Goal: Information Seeking & Learning: Learn about a topic

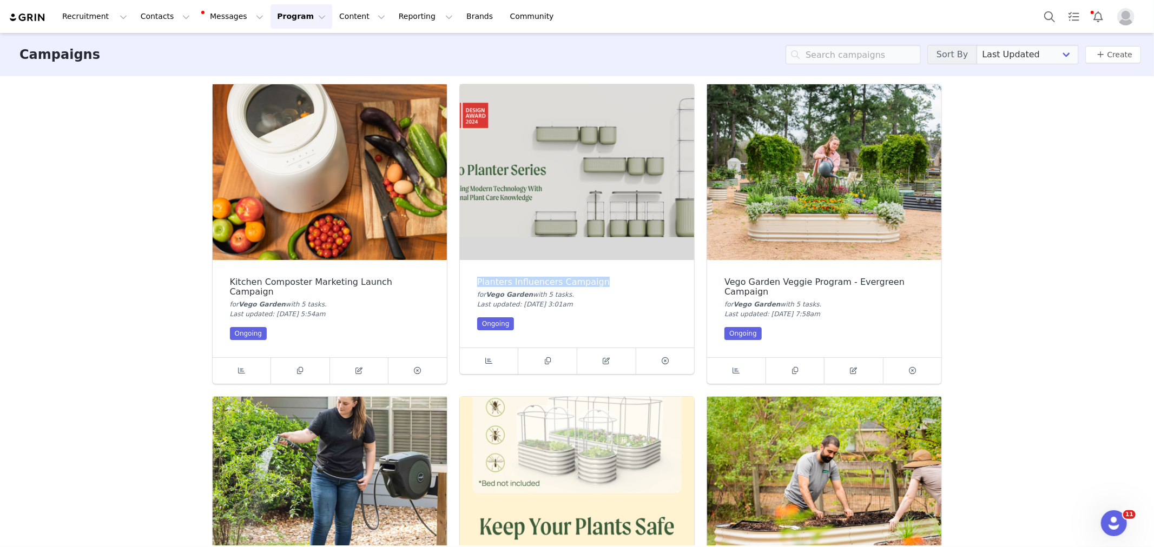
drag, startPoint x: 472, startPoint y: 279, endPoint x: 639, endPoint y: 278, distance: 167.7
click at [639, 278] on div "Planters Influencers Campaign for Vego Garden with 5 task s . Last updated: Aug…" at bounding box center [577, 304] width 234 height 88
copy div "Planters Influencers Campaign"
drag, startPoint x: 1048, startPoint y: 166, endPoint x: 1014, endPoint y: 139, distance: 43.1
click at [1048, 166] on div "Campaigns Sort By Last Updated Newest to Oldest Oldest to Newest Title A-Z Titl…" at bounding box center [577, 289] width 1154 height 513
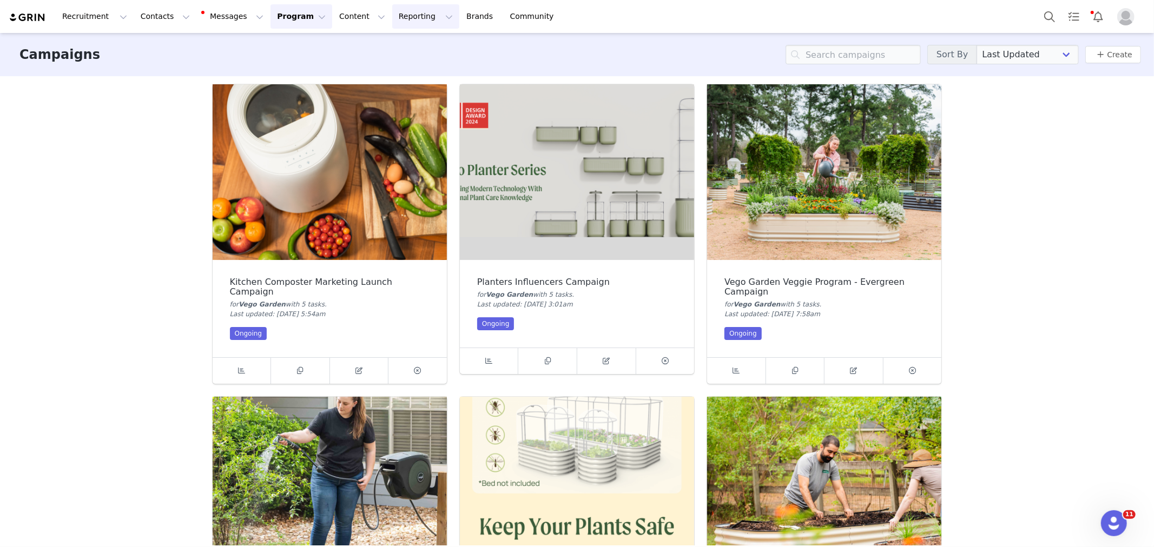
click at [414, 19] on button "Reporting Reporting" at bounding box center [425, 16] width 67 height 24
click at [414, 40] on link "Dashboard" at bounding box center [412, 48] width 85 height 20
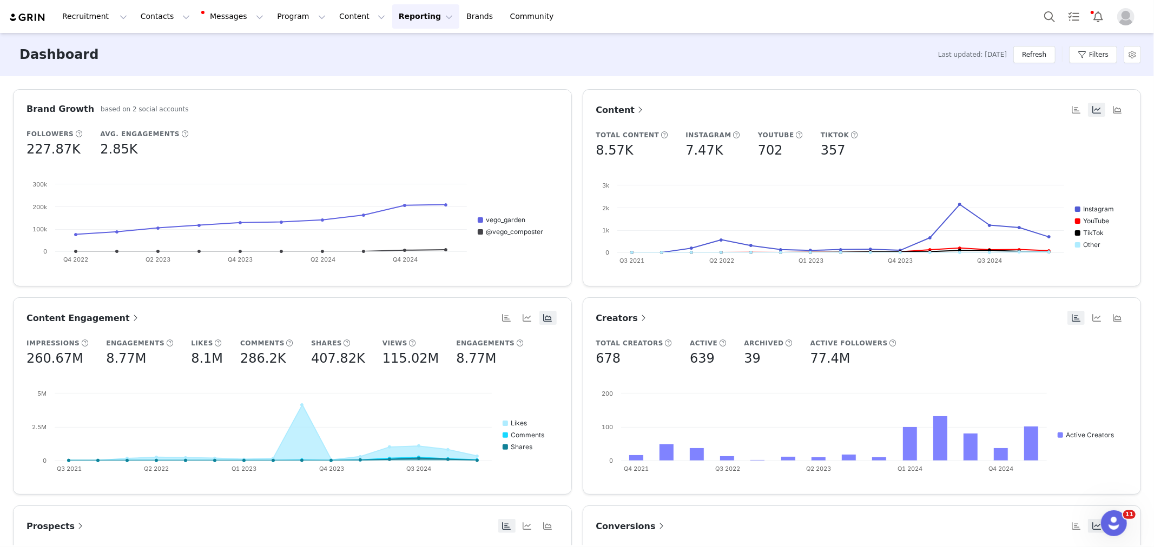
click at [639, 525] on span "Conversions" at bounding box center [631, 526] width 70 height 10
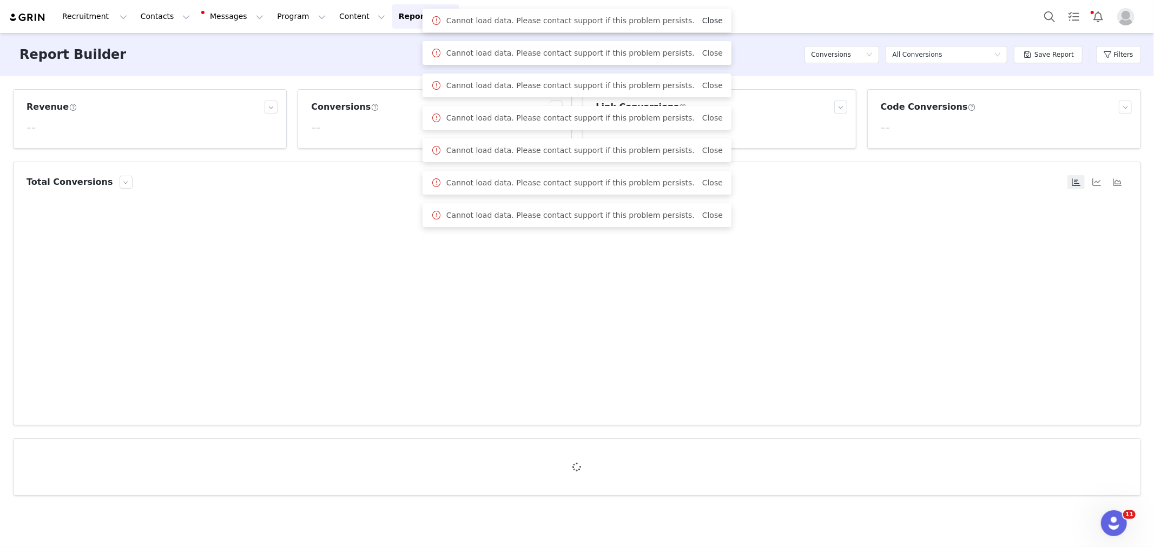
click at [712, 18] on link "Close" at bounding box center [712, 20] width 21 height 9
click at [710, 17] on link "Close" at bounding box center [712, 20] width 21 height 9
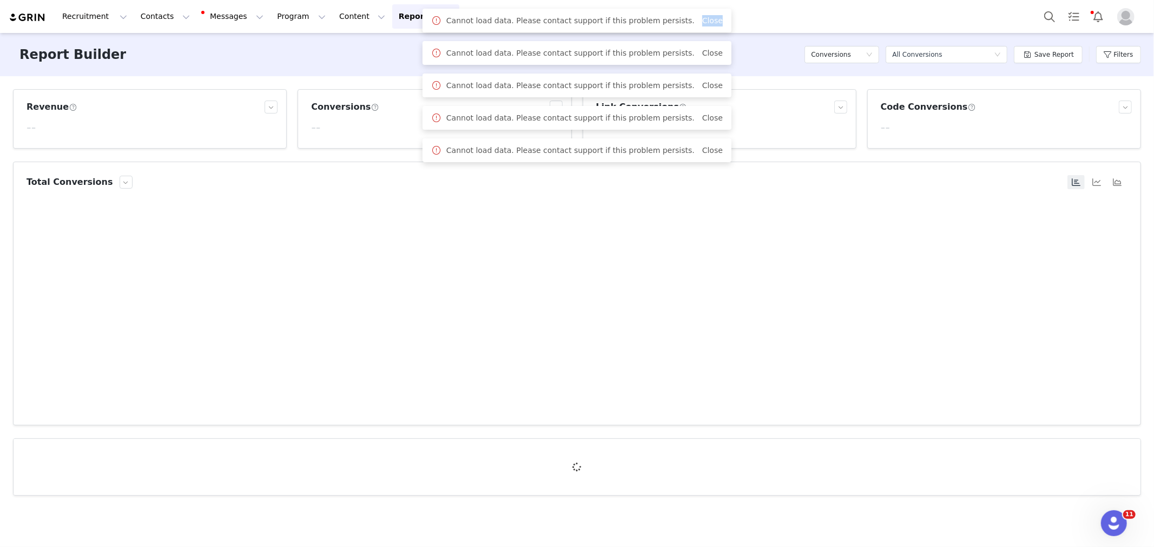
click at [710, 17] on link "Close" at bounding box center [712, 20] width 21 height 9
click at [710, 49] on link "Close" at bounding box center [712, 53] width 21 height 9
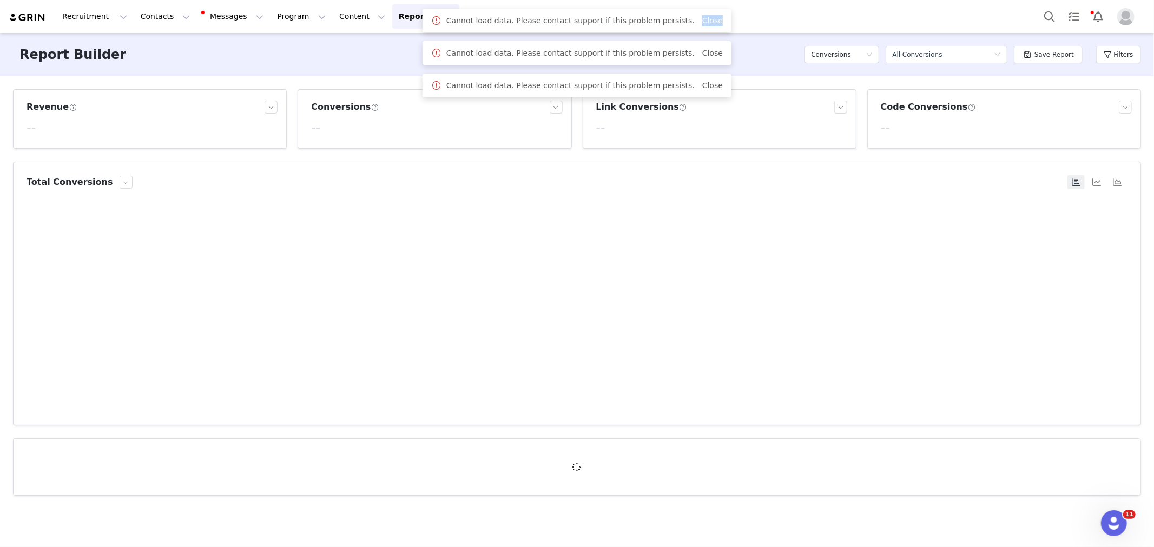
click at [710, 17] on link "Close" at bounding box center [712, 20] width 21 height 9
click at [710, 49] on link "Close" at bounding box center [712, 53] width 21 height 9
click at [710, 17] on link "Close" at bounding box center [712, 20] width 21 height 9
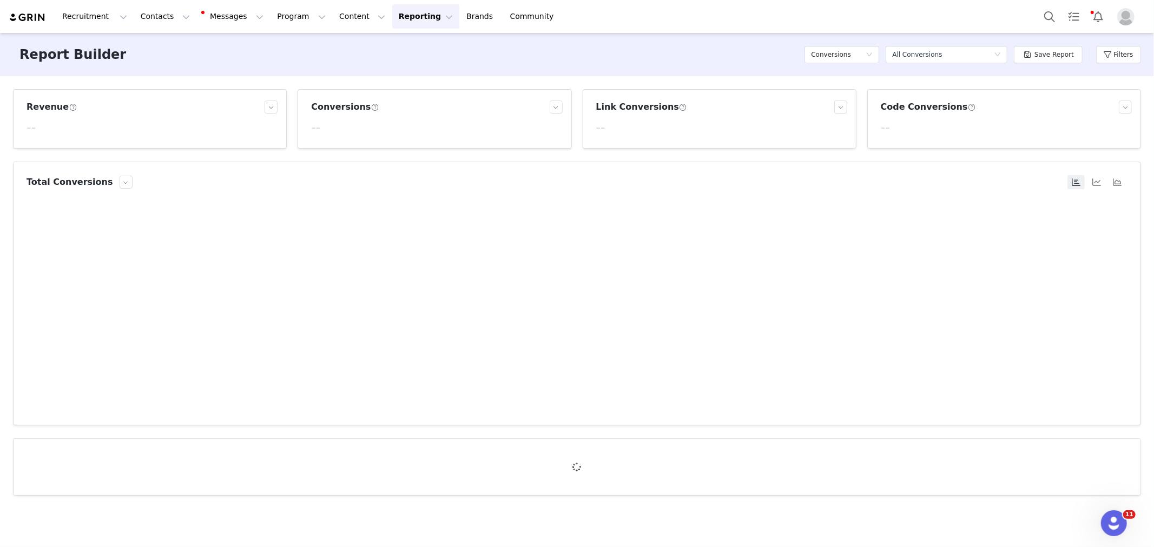
click at [418, 19] on button "Reporting Reporting" at bounding box center [425, 16] width 67 height 24
click at [424, 43] on div "Dashboard" at bounding box center [413, 47] width 72 height 11
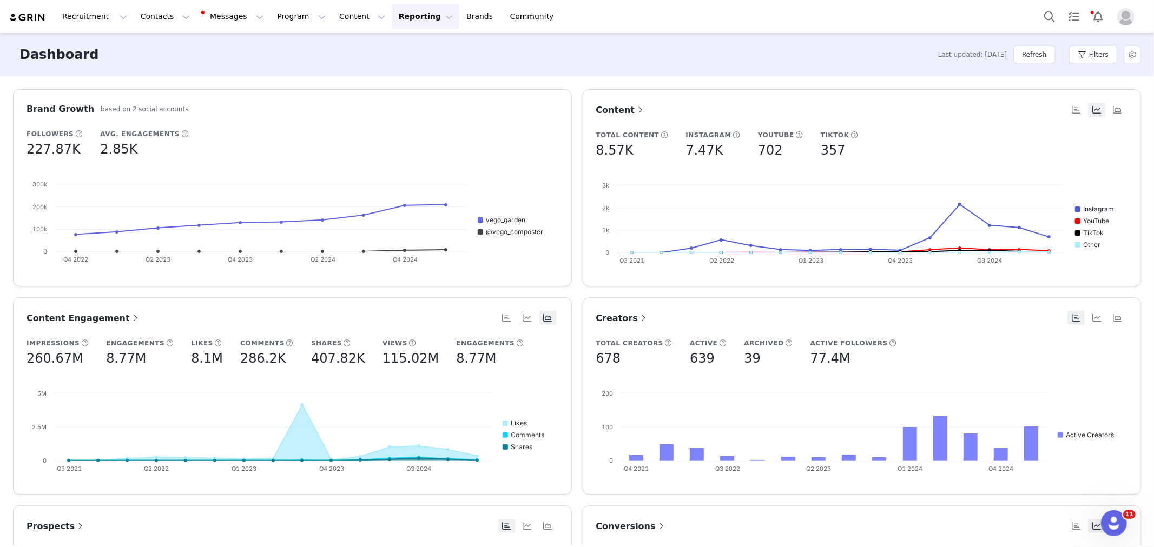
click at [807, 92] on article "Content Total Content 8.57K Instagram 7.47K YouTube 702 TikTok 357 Created with…" at bounding box center [861, 187] width 559 height 197
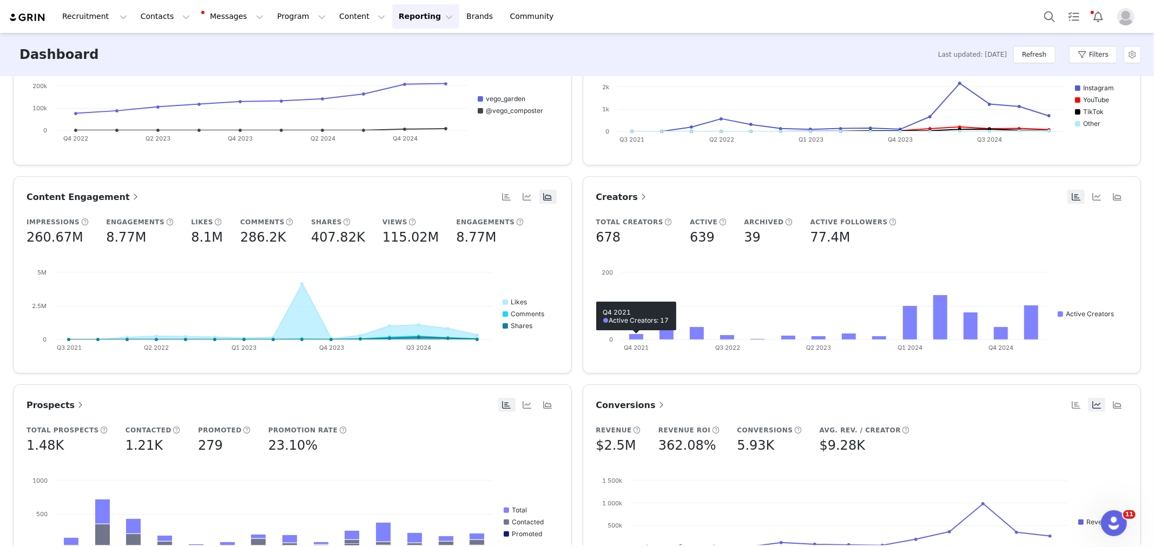
scroll to position [120, 0]
click at [615, 406] on span "Conversions" at bounding box center [631, 406] width 70 height 10
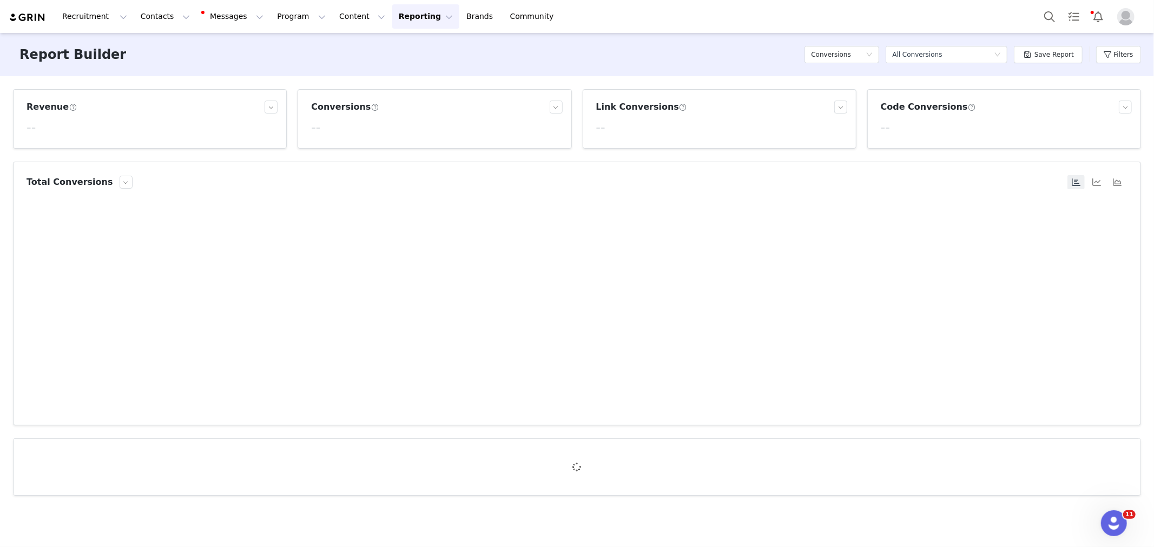
drag, startPoint x: 954, startPoint y: 268, endPoint x: 863, endPoint y: 264, distance: 91.5
click at [954, 268] on rect at bounding box center [576, 310] width 1101 height 216
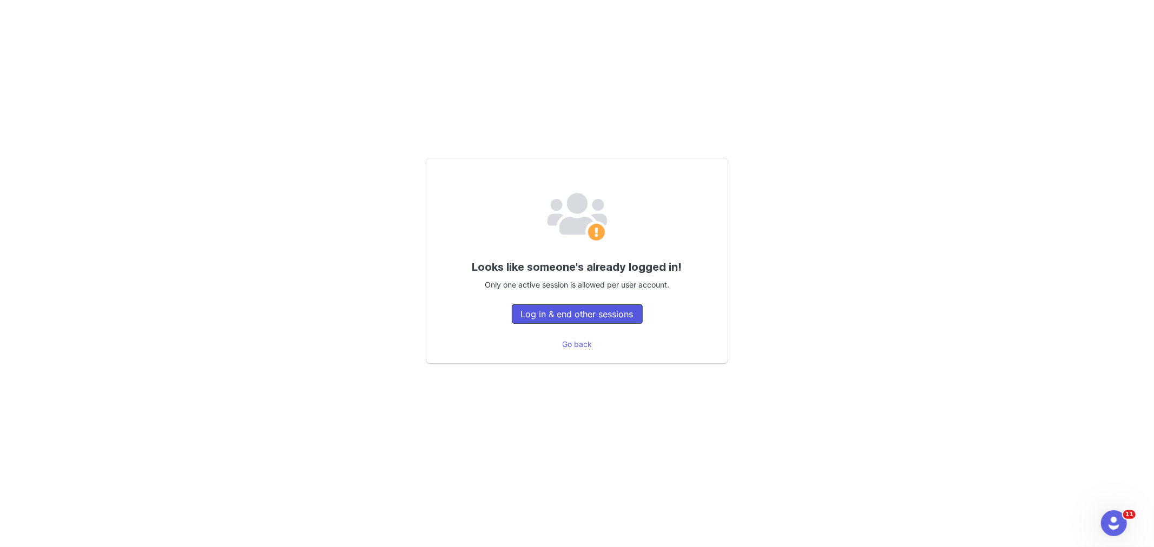
click at [591, 317] on button "Log in & end other sessions" at bounding box center [577, 313] width 131 height 19
